Goal: Task Accomplishment & Management: Manage account settings

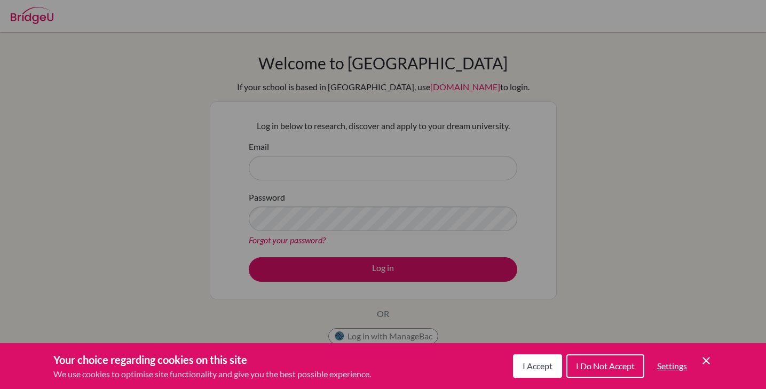
click at [529, 374] on button "I Accept" at bounding box center [537, 365] width 49 height 23
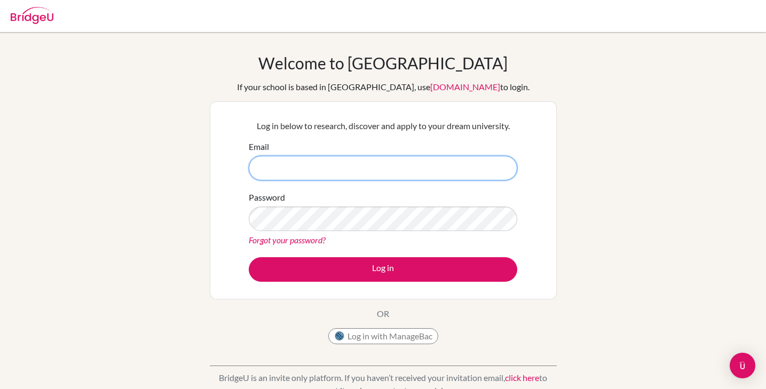
click at [428, 164] on input "Email" at bounding box center [383, 168] width 269 height 25
type input "lindeman.paz@amschool.edu.sv"
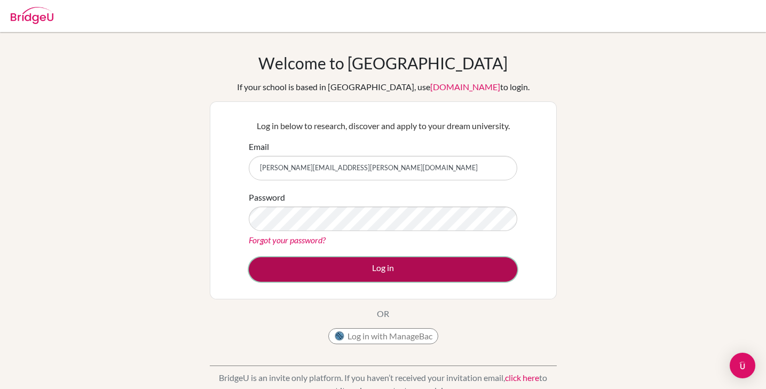
click at [424, 270] on button "Log in" at bounding box center [383, 269] width 269 height 25
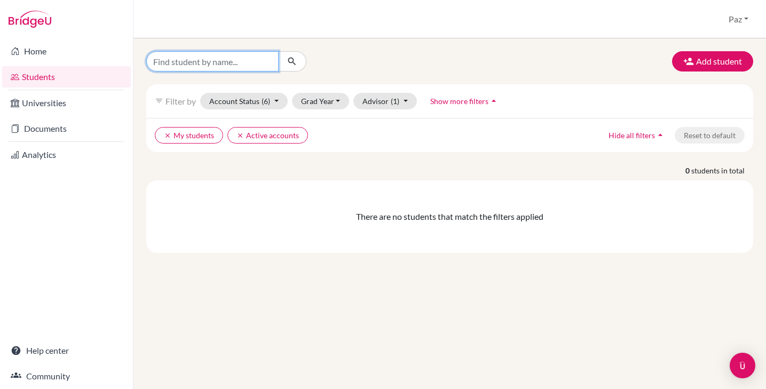
click at [221, 61] on input "Find student by name..." at bounding box center [212, 61] width 132 height 20
type input "[PERSON_NAME]"
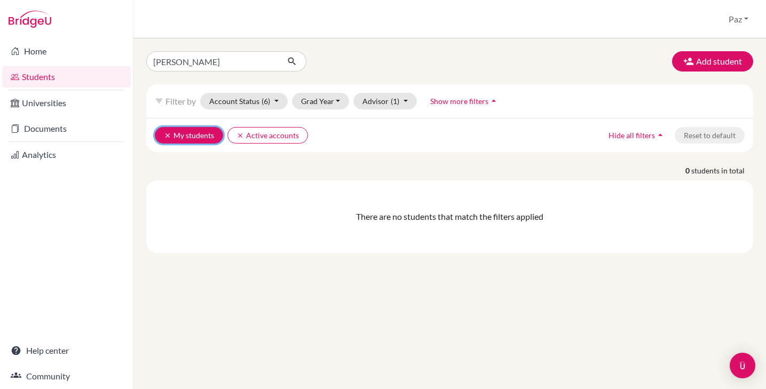
click at [169, 136] on icon "clear" at bounding box center [167, 135] width 7 height 7
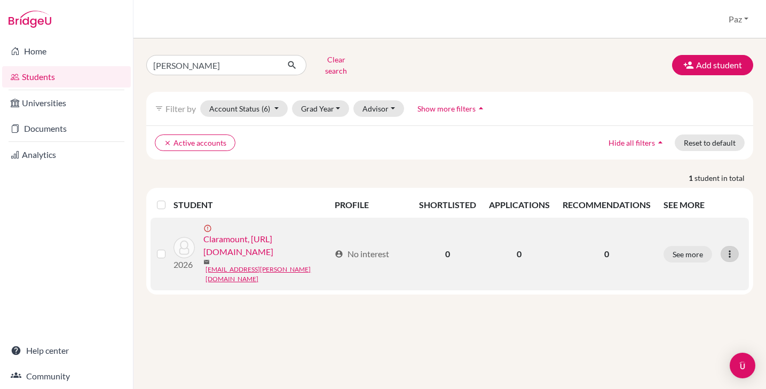
click at [734, 259] on icon at bounding box center [729, 254] width 11 height 11
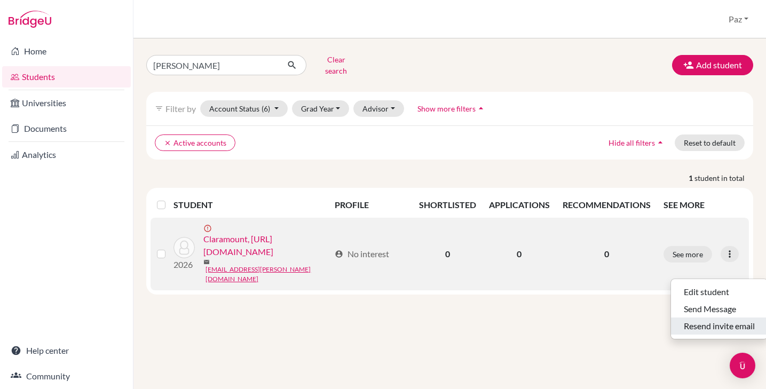
click at [714, 319] on button "Resend invite email" at bounding box center [719, 326] width 97 height 17
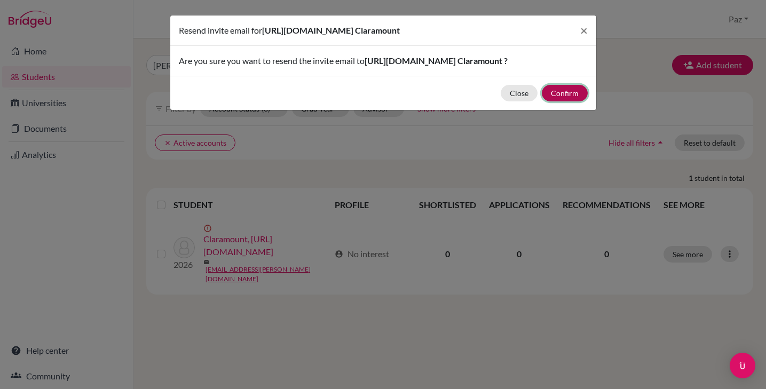
click at [565, 101] on button "Confirm" at bounding box center [565, 93] width 46 height 17
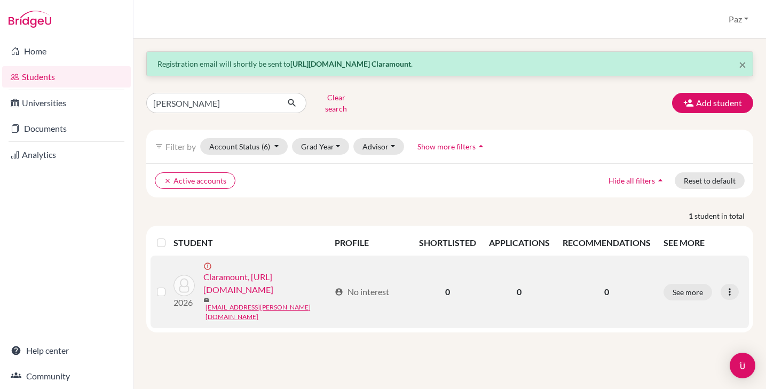
click at [203, 296] on link "Claramount, [URL][DOMAIN_NAME]" at bounding box center [266, 284] width 127 height 26
